Goal: Task Accomplishment & Management: Manage account settings

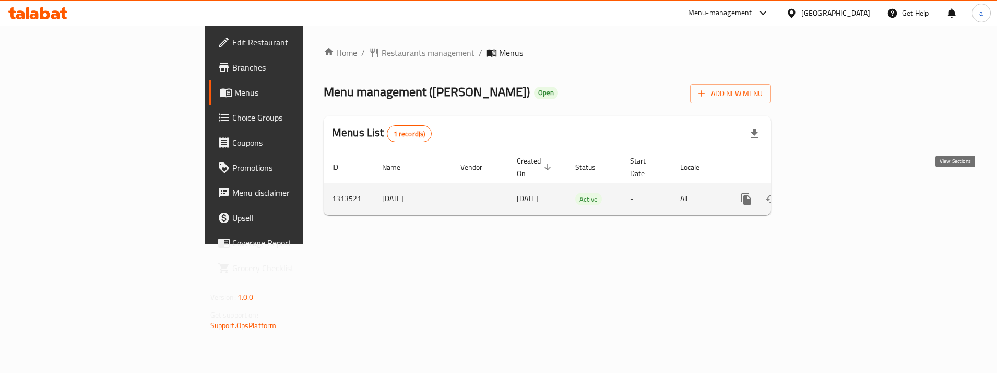
click at [834, 192] on link "enhanced table" at bounding box center [821, 198] width 25 height 25
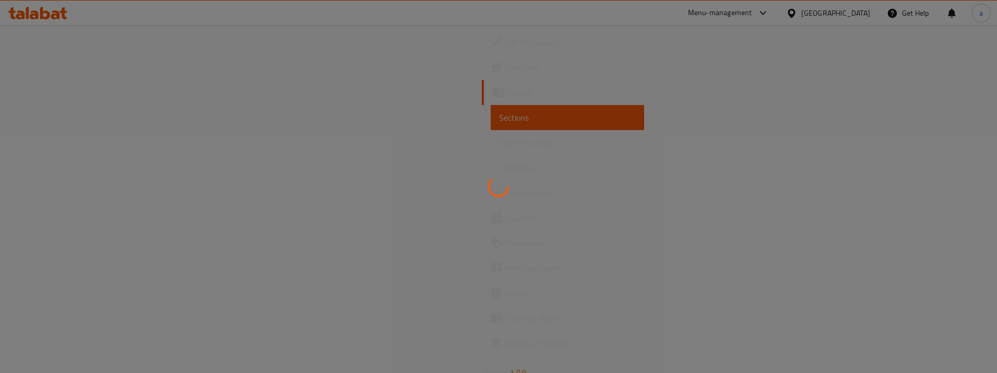
click at [75, 191] on div at bounding box center [498, 186] width 997 height 373
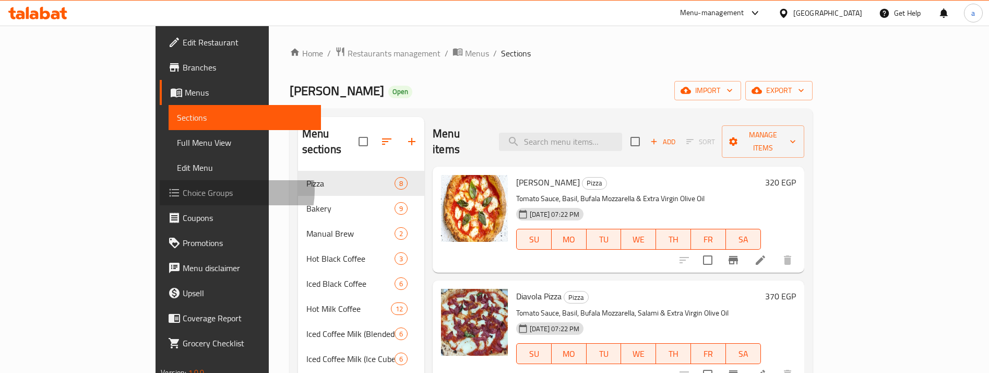
click at [183, 191] on span "Choice Groups" at bounding box center [247, 192] width 129 height 13
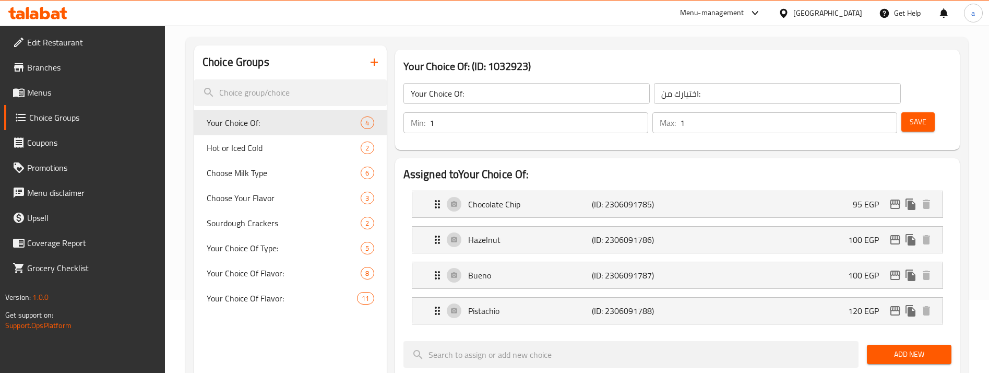
scroll to position [104, 0]
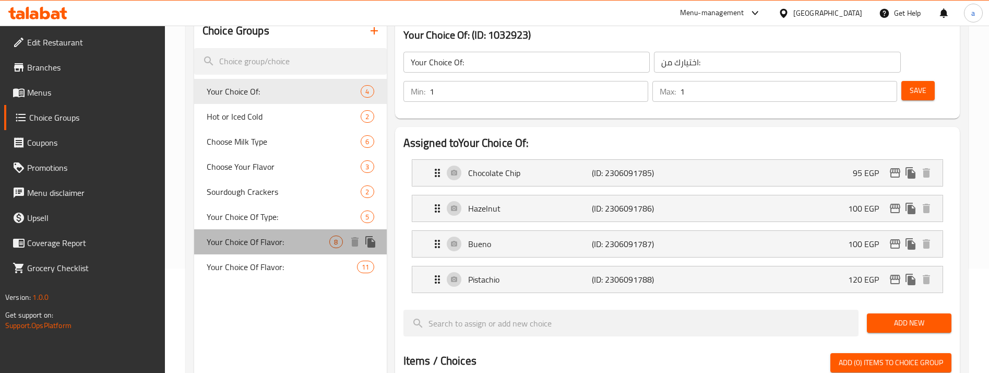
click at [326, 246] on span "Your Choice Of Flavor:" at bounding box center [268, 241] width 123 height 13
type input "Your Choice Of Flavor:"
type input "اختيارك من النكهة:"
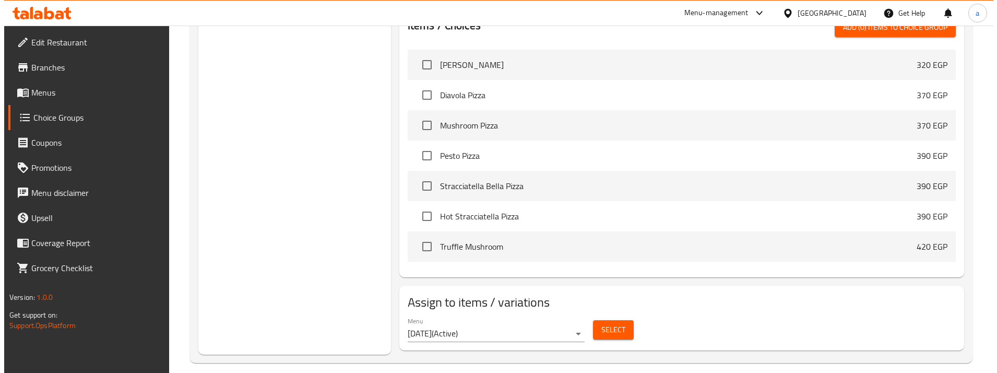
scroll to position [593, 0]
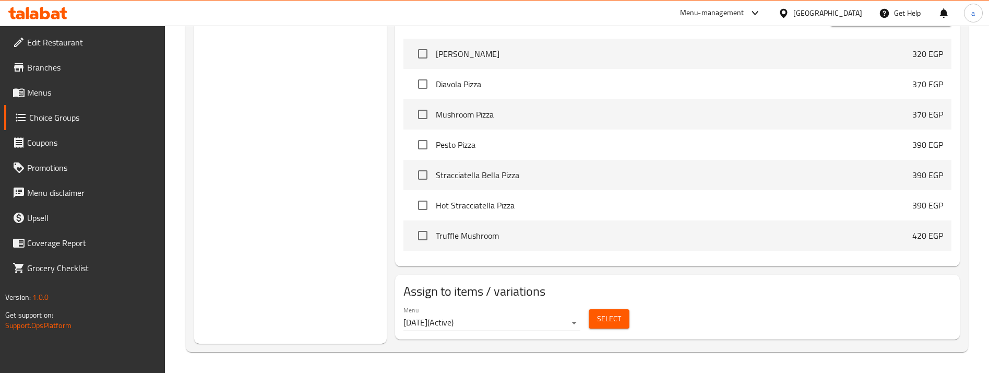
click at [606, 324] on span "Select" at bounding box center [609, 318] width 24 height 13
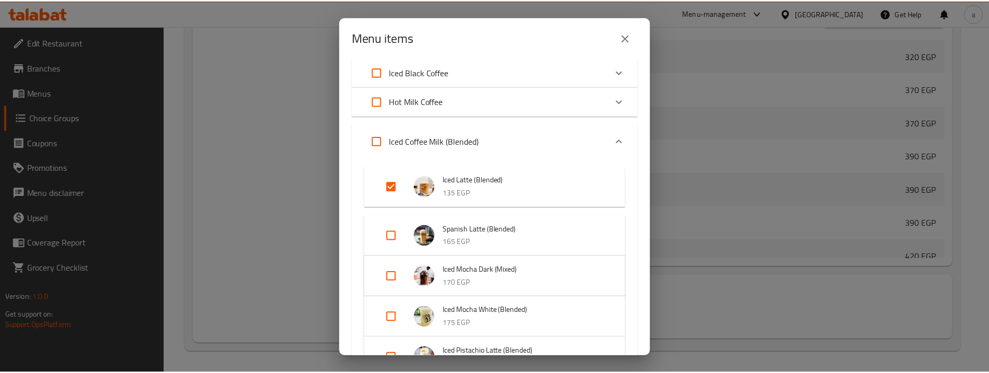
scroll to position [150, 0]
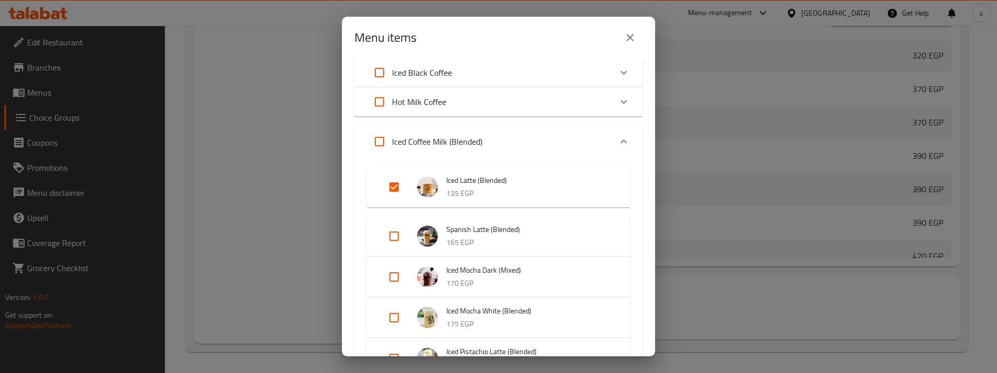
click at [112, 110] on div "Menu items 2 / 87 items selected ​ Pizza Margherita Pizza 320 EGP Diavola Pizza…" at bounding box center [498, 186] width 997 height 373
click at [75, 99] on div "Menu items 2 / 87 items selected ​ Pizza Margherita Pizza 320 EGP Diavola Pizza…" at bounding box center [498, 186] width 997 height 373
click at [629, 44] on button "close" at bounding box center [630, 37] width 25 height 25
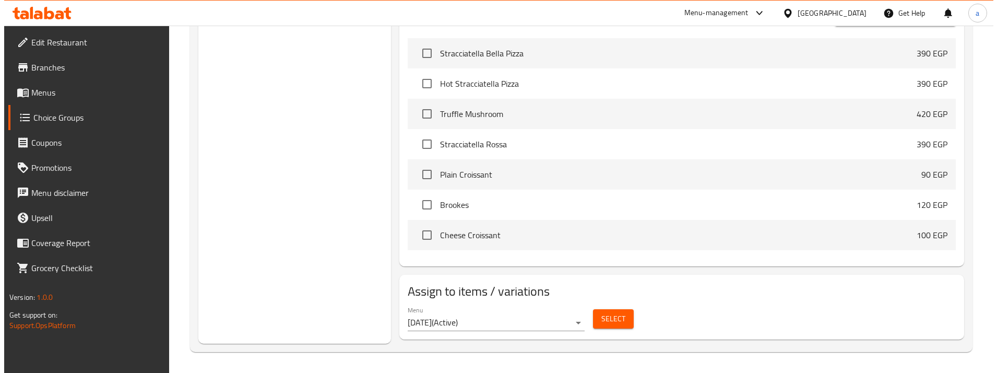
scroll to position [313, 0]
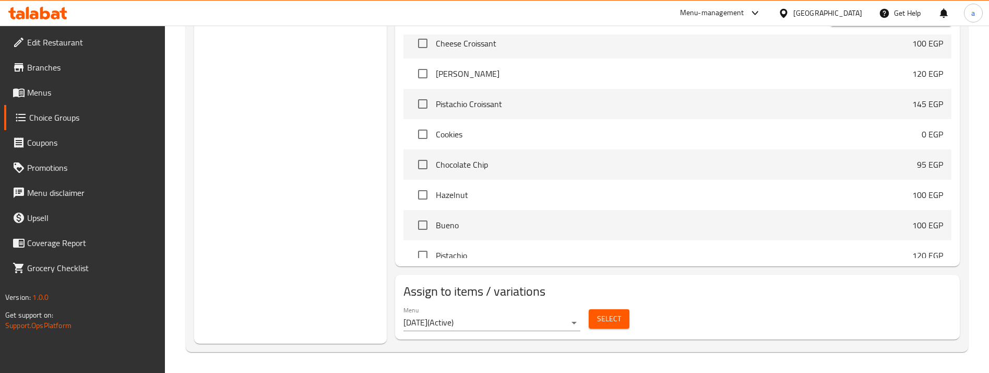
click at [587, 303] on div "Menu [DATE] ( Active ) Select" at bounding box center [677, 318] width 557 height 33
click at [611, 311] on button "Select" at bounding box center [609, 318] width 41 height 19
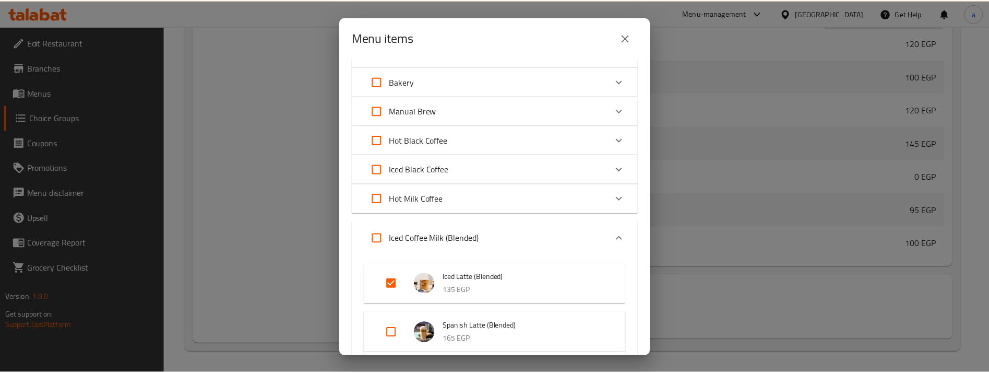
scroll to position [157, 0]
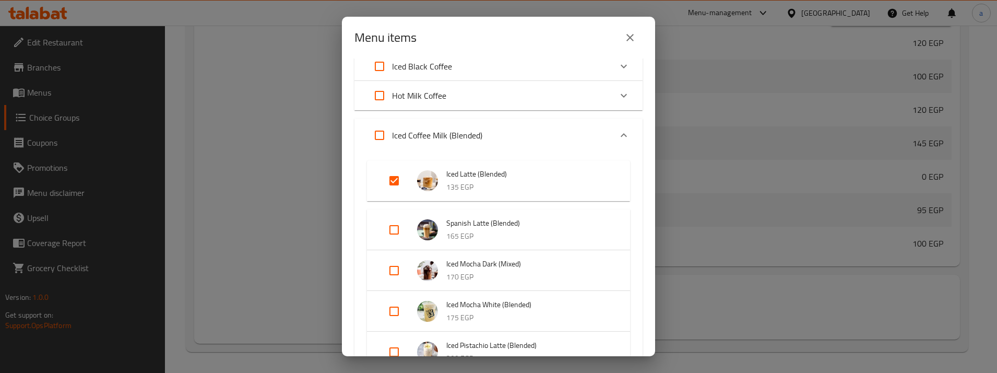
click at [262, 106] on div "Menu items 2 / 87 items selected ​ Pizza Margherita Pizza 320 EGP Diavola Pizza…" at bounding box center [498, 186] width 997 height 373
click at [632, 38] on icon "close" at bounding box center [630, 37] width 13 height 13
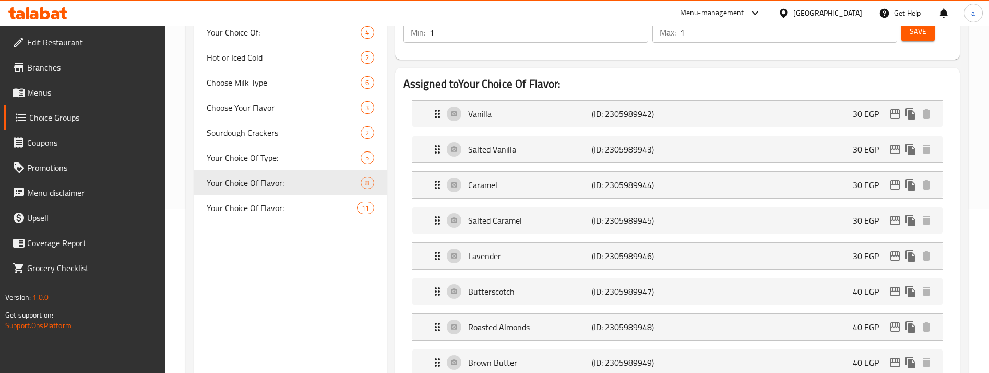
scroll to position [70, 0]
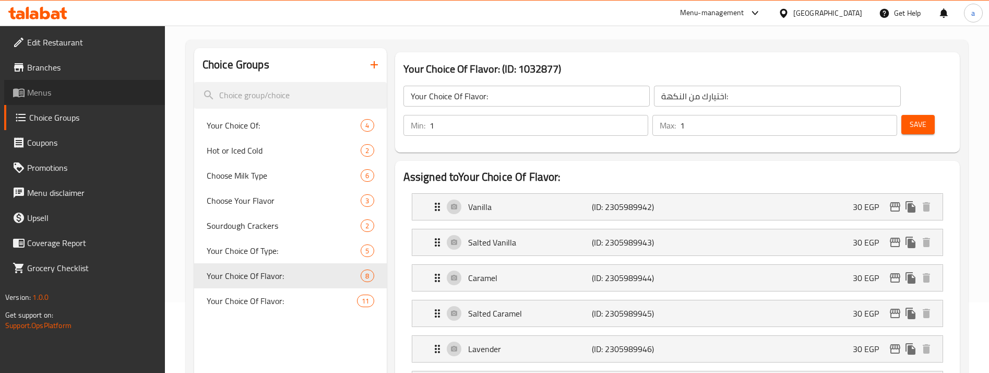
click at [36, 94] on span "Menus" at bounding box center [91, 92] width 129 height 13
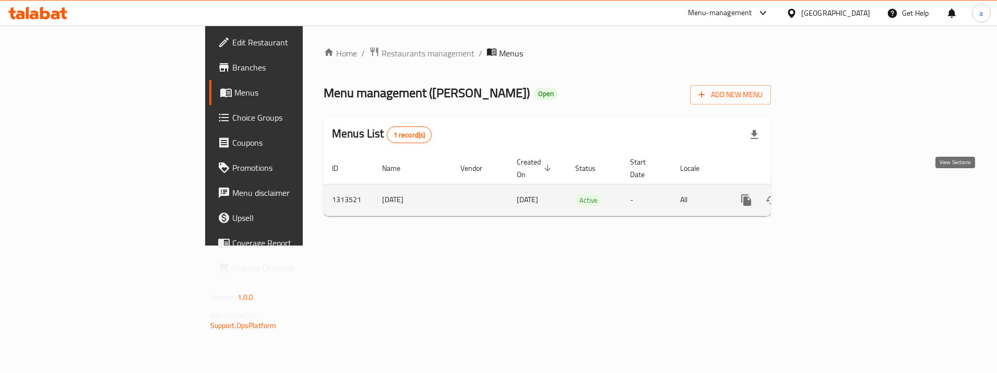
click at [834, 191] on link "enhanced table" at bounding box center [821, 199] width 25 height 25
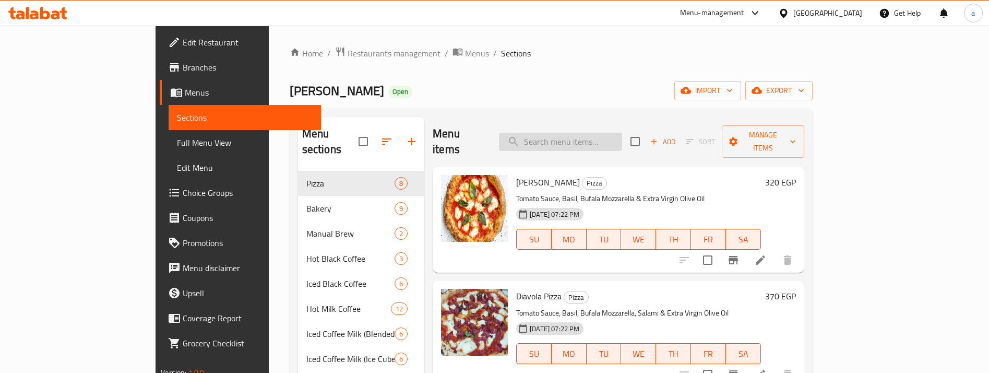
click at [622, 138] on input "search" at bounding box center [560, 142] width 123 height 18
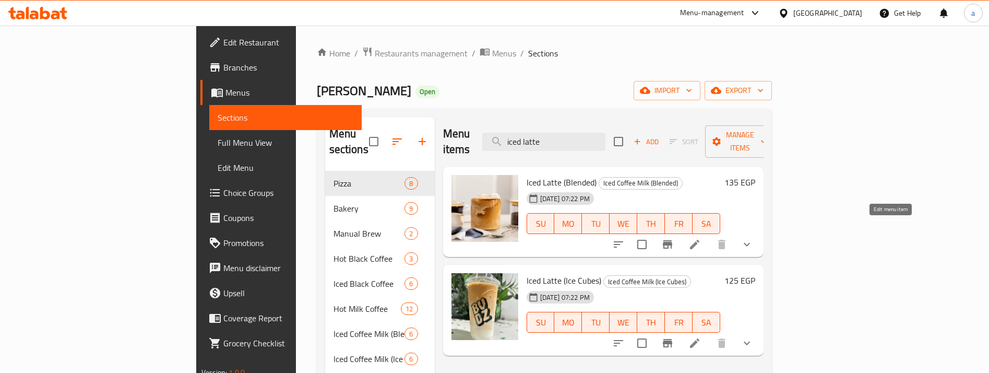
type input "iced latte"
click at [701, 238] on icon at bounding box center [695, 244] width 13 height 13
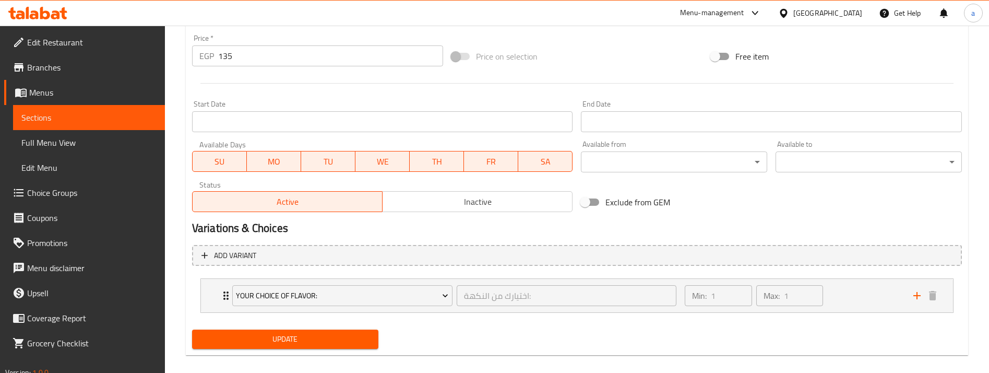
scroll to position [397, 0]
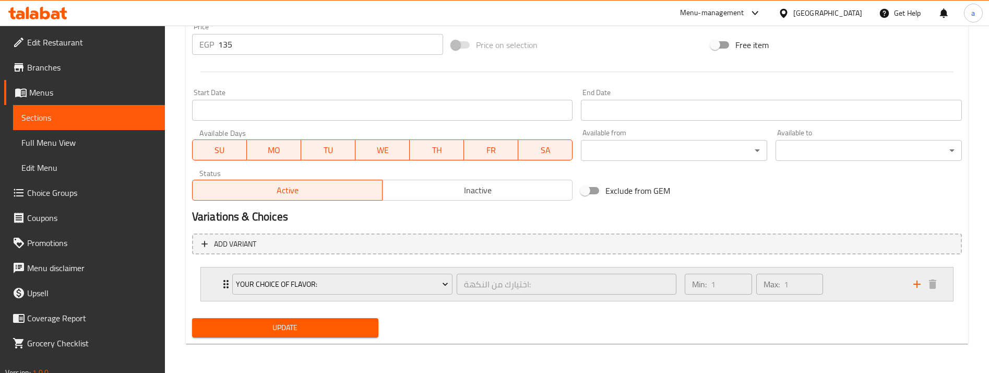
click at [874, 286] on div "Min: 1 ​ Max: 1 ​" at bounding box center [793, 283] width 229 height 33
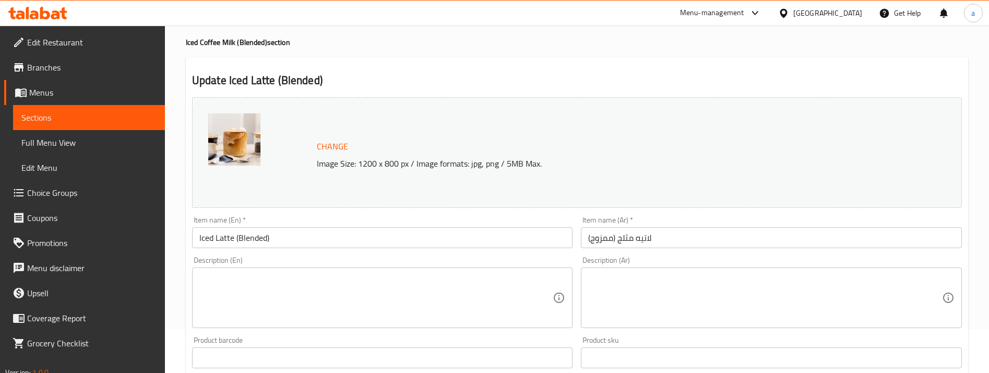
scroll to position [32, 0]
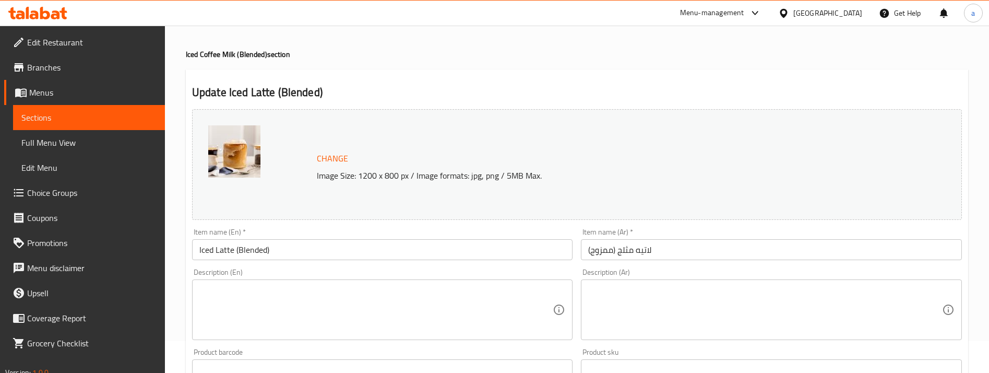
click at [648, 114] on div "Change Image Size: 1200 x 800 px / Image formats: jpg, png / 5MB Max." at bounding box center [577, 164] width 770 height 111
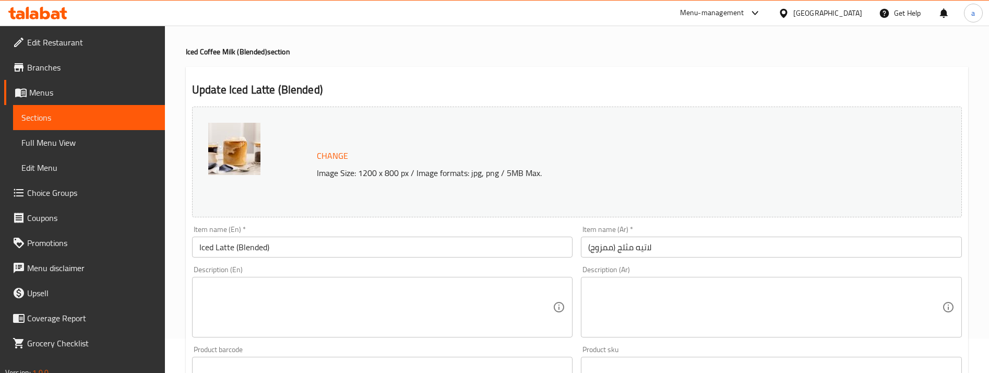
scroll to position [0, 0]
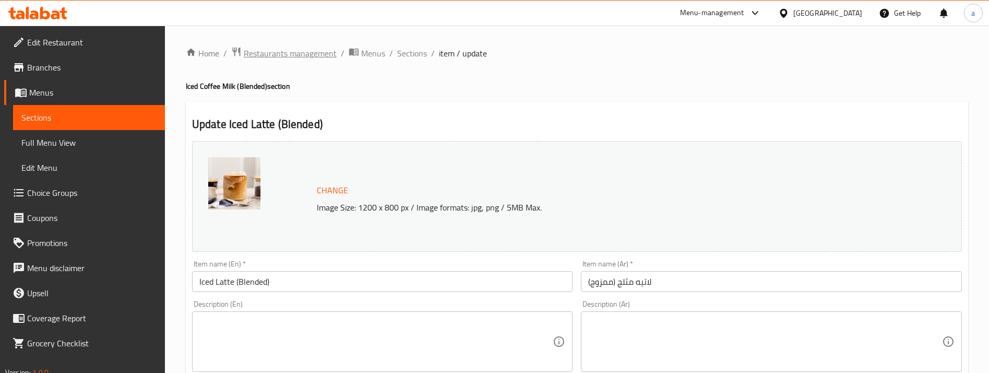
click at [280, 50] on span "Restaurants management" at bounding box center [290, 53] width 93 height 13
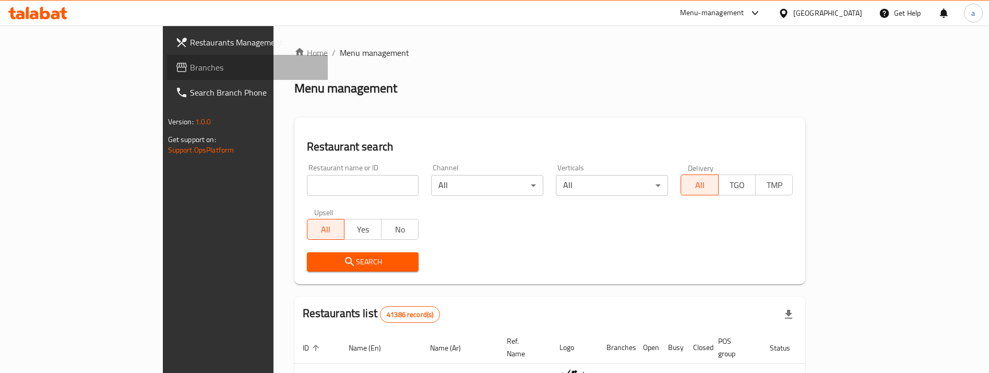
click at [167, 74] on link "Branches" at bounding box center [247, 67] width 161 height 25
